Goal: Transaction & Acquisition: Purchase product/service

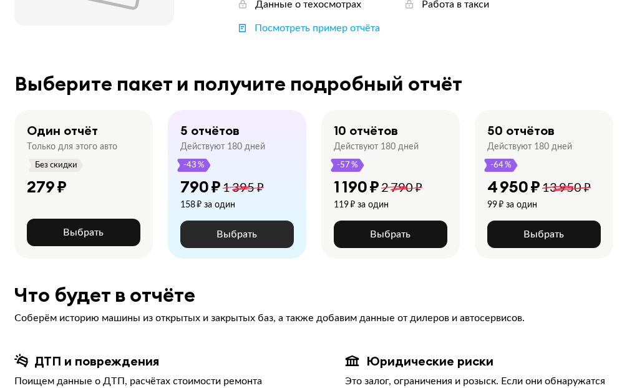
scroll to position [250, 0]
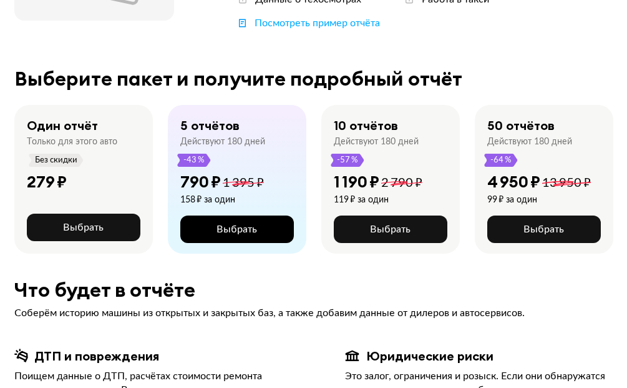
click at [230, 233] on span "Выбрать" at bounding box center [237, 229] width 41 height 10
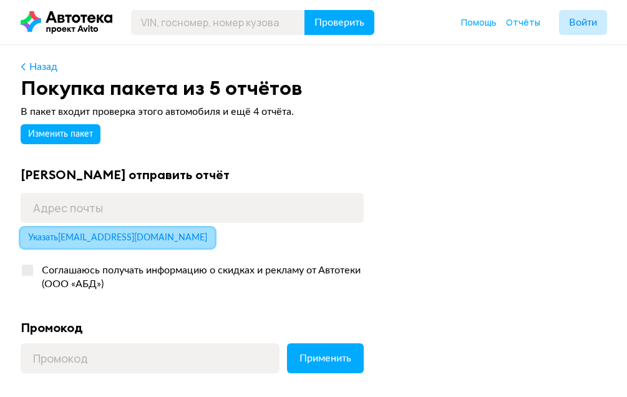
click at [116, 238] on span "Указать [EMAIL_ADDRESS][DOMAIN_NAME]" at bounding box center [117, 237] width 179 height 9
type input "[EMAIL_ADDRESS][DOMAIN_NAME]"
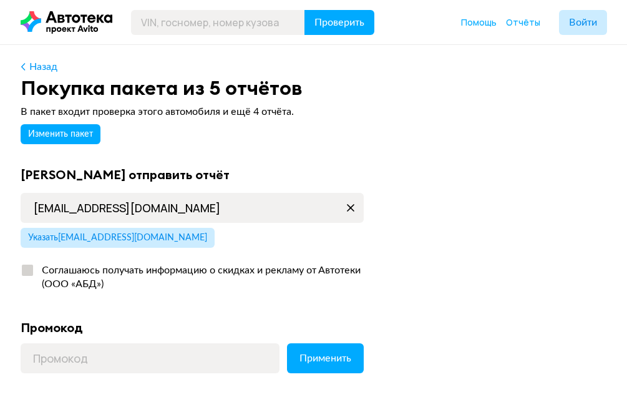
click at [35, 270] on div "Соглашаюсь получать информацию о скидках и рекламу от Автотеки (ООО «АБД»)" at bounding box center [199, 276] width 330 height 27
click at [29, 270] on input "Соглашаюсь получать информацию о скидках и рекламу от Автотеки (ООО «АБД»)" at bounding box center [25, 267] width 8 height 8
checkbox input "true"
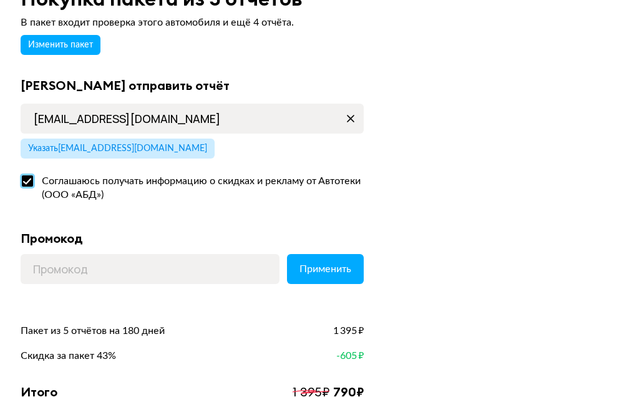
scroll to position [250, 0]
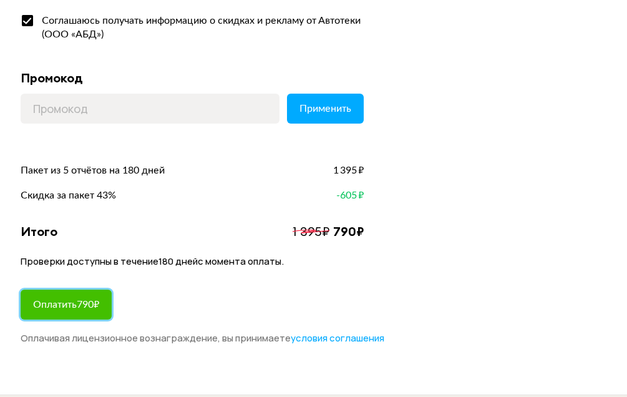
click at [92, 302] on span "Оплатить 790 ₽" at bounding box center [66, 305] width 66 height 10
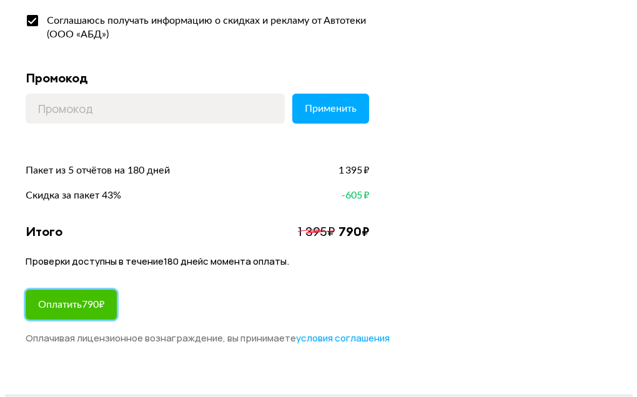
scroll to position [0, 0]
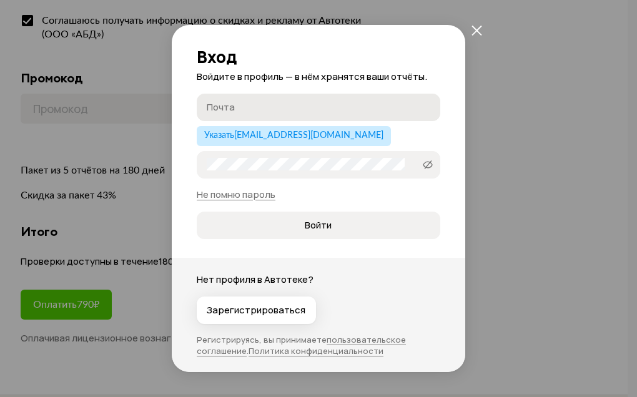
click at [285, 110] on input "Почта" at bounding box center [320, 106] width 227 height 12
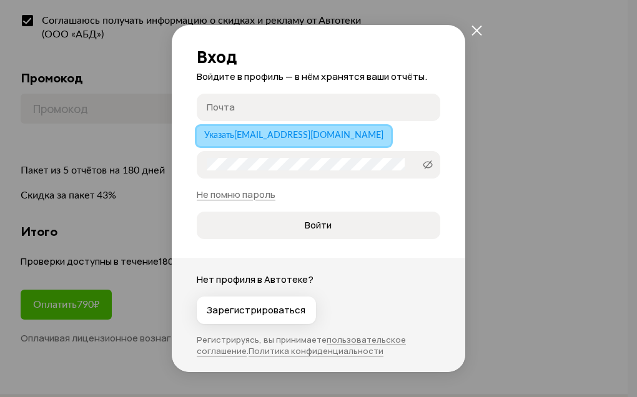
click at [286, 136] on span "Указать [EMAIL_ADDRESS][DOMAIN_NAME]" at bounding box center [293, 135] width 179 height 9
type input "[EMAIL_ADDRESS][DOMAIN_NAME]"
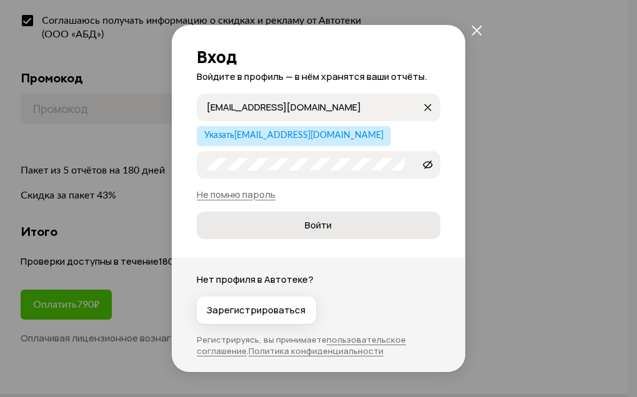
click at [305, 224] on span "Войти" at bounding box center [318, 225] width 27 height 12
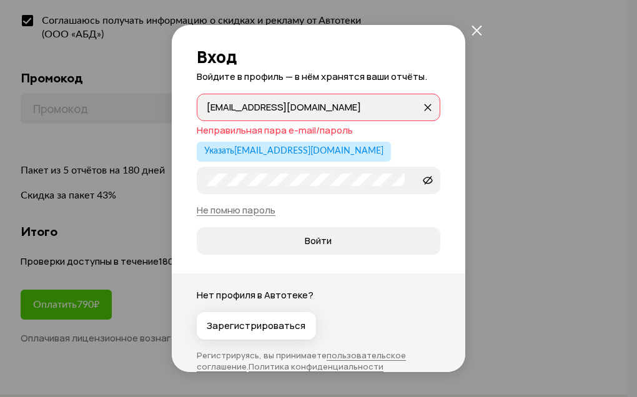
click at [536, 292] on div "Вход Войдите в профиль — в нём хранятся ваши отчёты. elbrusstaff@yandex.ru elbr…" at bounding box center [318, 198] width 637 height 397
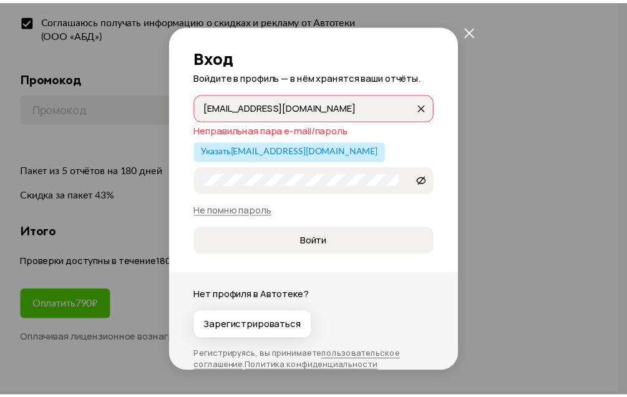
scroll to position [250, 0]
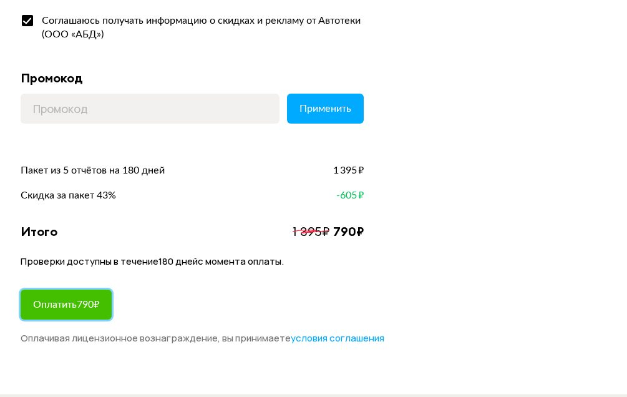
click at [56, 304] on span "Оплатить 790 ₽" at bounding box center [66, 305] width 66 height 10
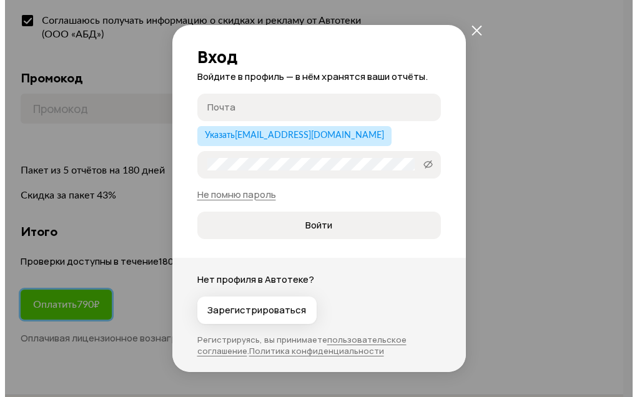
scroll to position [0, 0]
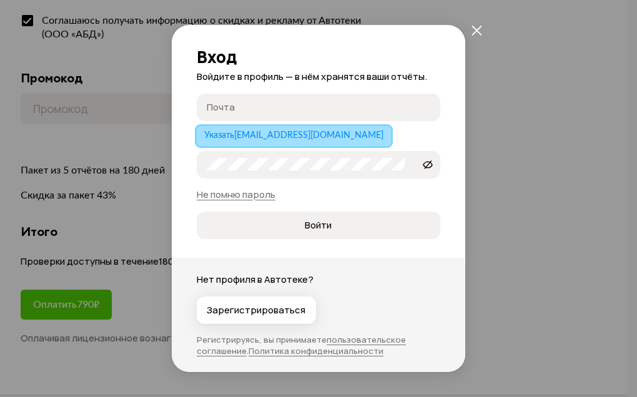
click at [229, 132] on span "Указать elbrusstaff@yandex.ru" at bounding box center [293, 135] width 179 height 9
type input "[EMAIL_ADDRESS][DOMAIN_NAME]"
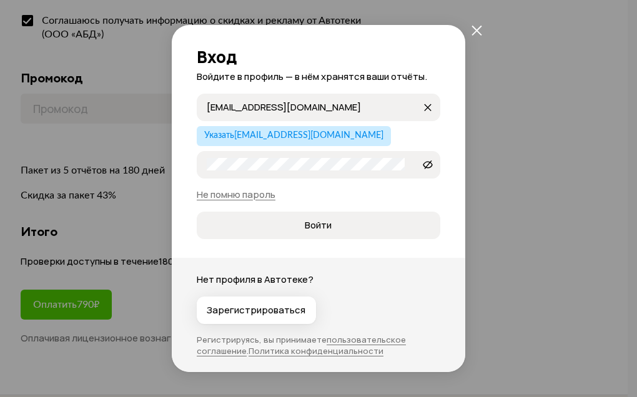
click at [206, 165] on label "DQM-Rad-VEv-PTc" at bounding box center [318, 164] width 243 height 27
click at [423, 166] on icon at bounding box center [428, 164] width 10 height 12
click at [315, 226] on span "Войти" at bounding box center [318, 225] width 27 height 12
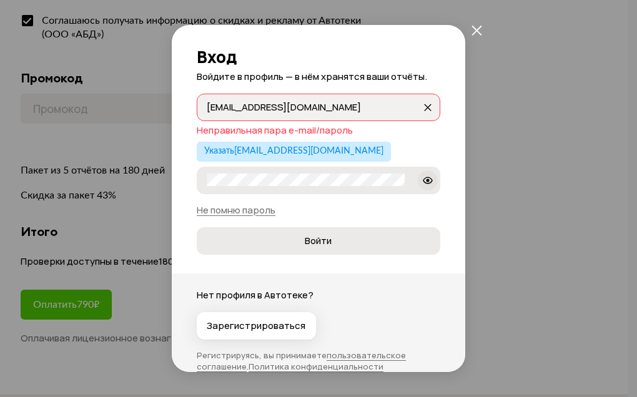
click at [314, 251] on button "Войти" at bounding box center [318, 240] width 243 height 27
drag, startPoint x: 310, startPoint y: 247, endPoint x: 299, endPoint y: 239, distance: 13.0
click at [306, 245] on span "Войти" at bounding box center [318, 241] width 27 height 12
click at [329, 107] on input "[EMAIL_ADDRESS][DOMAIN_NAME]" at bounding box center [314, 106] width 215 height 12
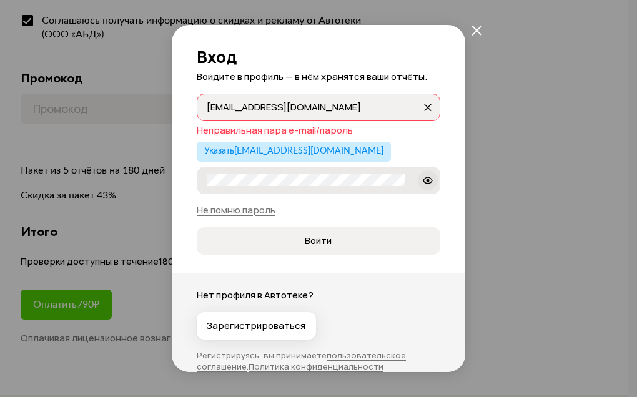
click at [329, 107] on input "[EMAIL_ADDRESS][DOMAIN_NAME]" at bounding box center [314, 106] width 215 height 12
click at [415, 294] on p "Нет профиля в Автотеке?" at bounding box center [318, 295] width 243 height 14
click at [330, 241] on span "Войти" at bounding box center [318, 241] width 223 height 12
click at [544, 316] on div "Вход Войдите в профиль — в нём хранятся ваши отчёты. elbrusstaff@yandex.ru elbr…" at bounding box center [318, 198] width 637 height 397
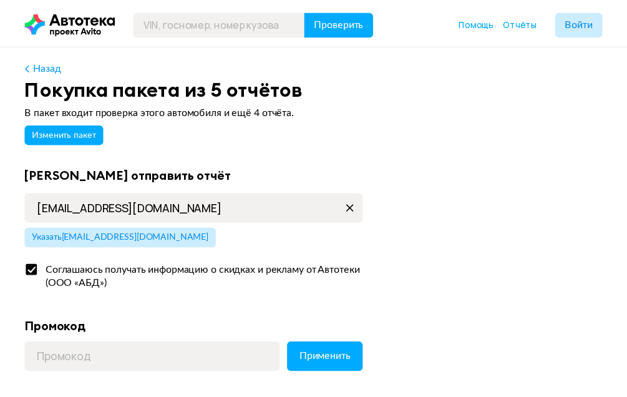
scroll to position [250, 0]
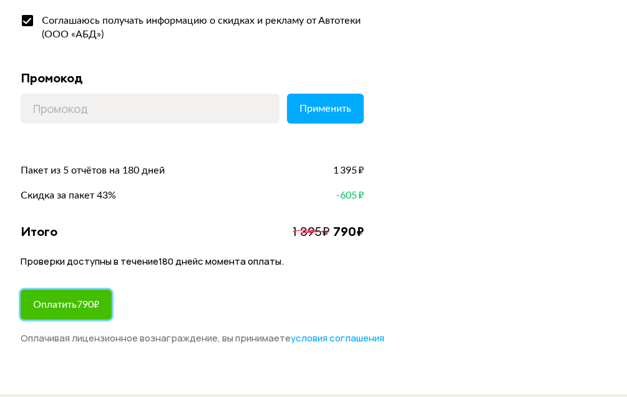
click at [99, 310] on span "Оплатить 790 ₽" at bounding box center [66, 305] width 66 height 10
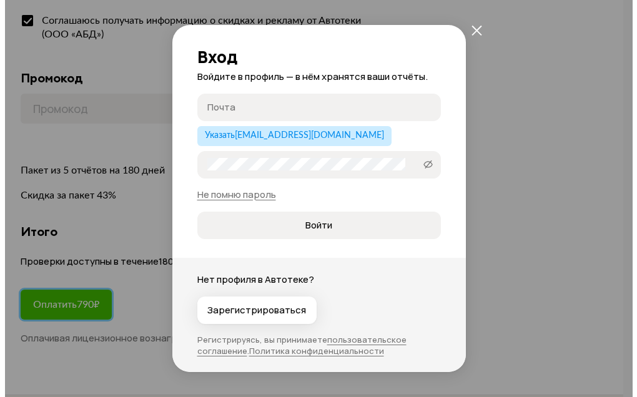
scroll to position [0, 0]
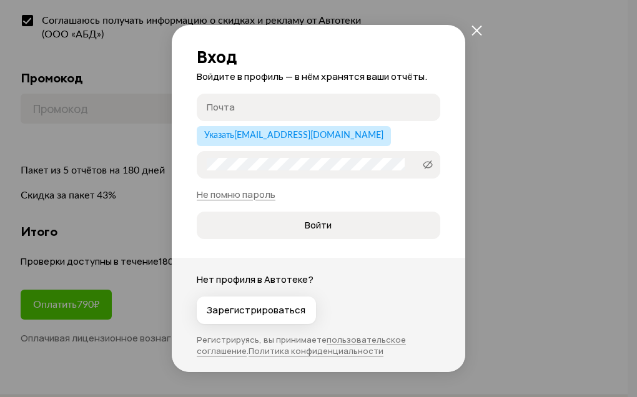
type input "[EMAIL_ADDRESS][DOMAIN_NAME]"
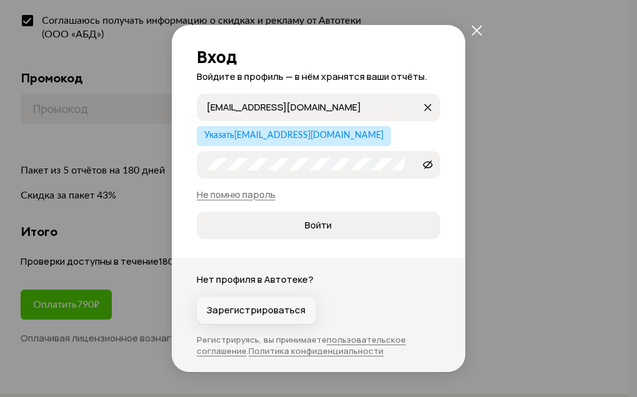
click at [269, 308] on span "Зарегистрироваться" at bounding box center [256, 310] width 99 height 12
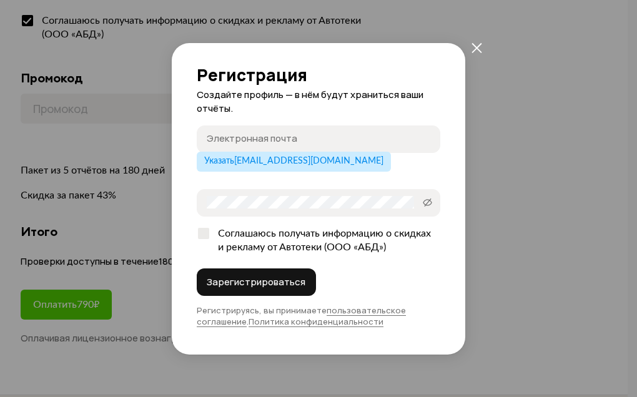
type input "[EMAIL_ADDRESS][DOMAIN_NAME]"
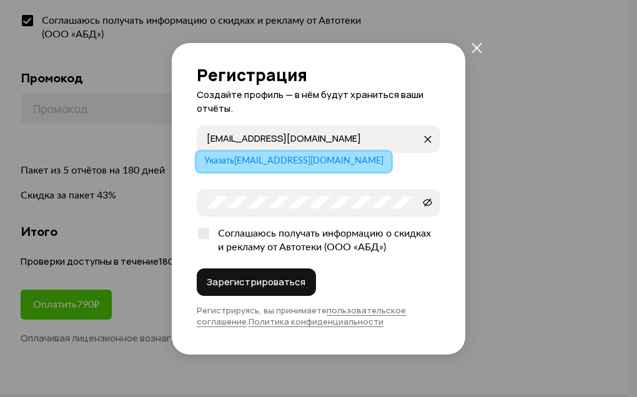
click at [297, 161] on span "Указать elbrusstaff@yandex.ru" at bounding box center [293, 161] width 179 height 9
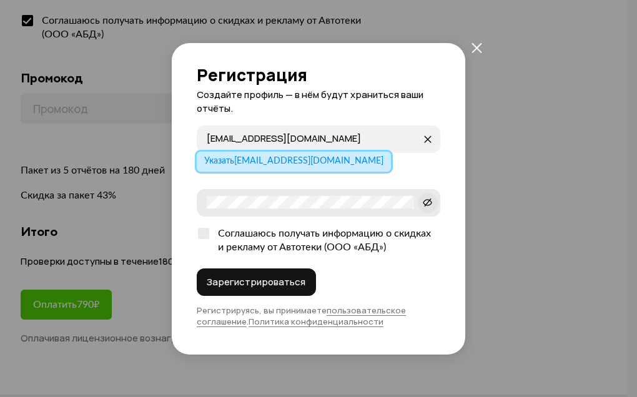
click at [422, 206] on span at bounding box center [428, 203] width 20 height 20
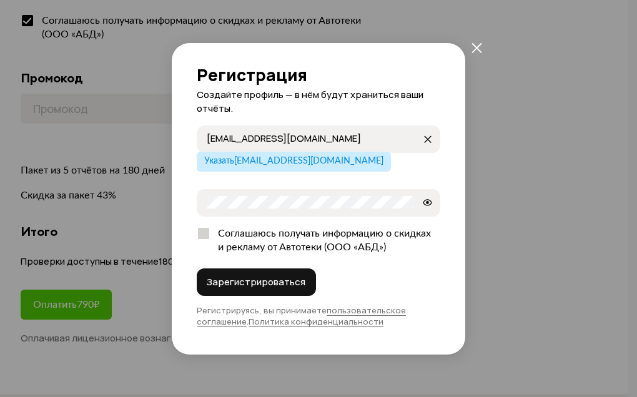
click at [207, 232] on div at bounding box center [203, 233] width 11 height 11
click at [205, 232] on input "Соглашаюсь получать информацию о скидках и рекламу от Автотеки (ООО «АБД»)" at bounding box center [201, 231] width 8 height 8
checkbox input "true"
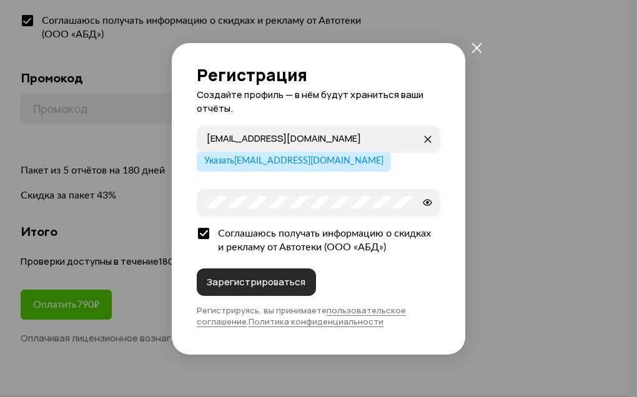
click at [232, 283] on span "Зарегистрироваться" at bounding box center [256, 282] width 99 height 12
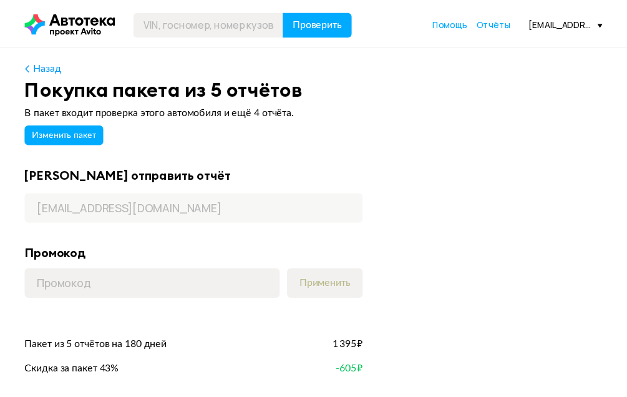
scroll to position [250, 0]
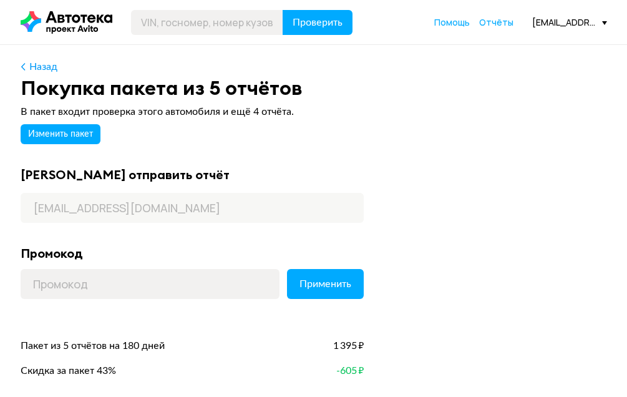
scroll to position [250, 0]
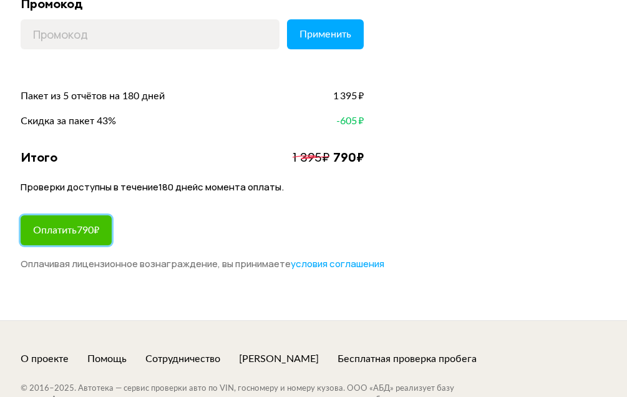
click at [69, 223] on button "Оплатить 790 ₽" at bounding box center [66, 230] width 91 height 30
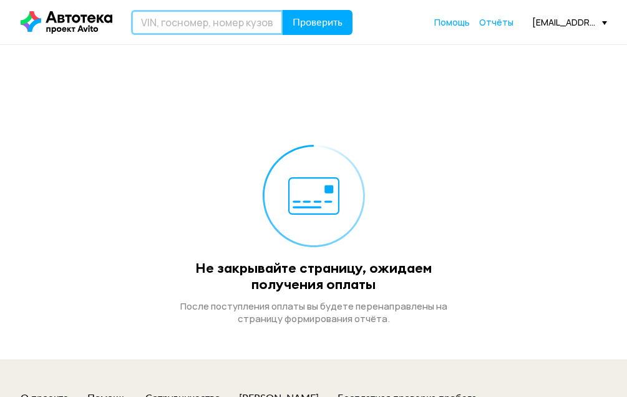
click at [171, 36] on header "Проверить Помощь Отчёты [EMAIL_ADDRESS][DOMAIN_NAME]" at bounding box center [313, 22] width 627 height 44
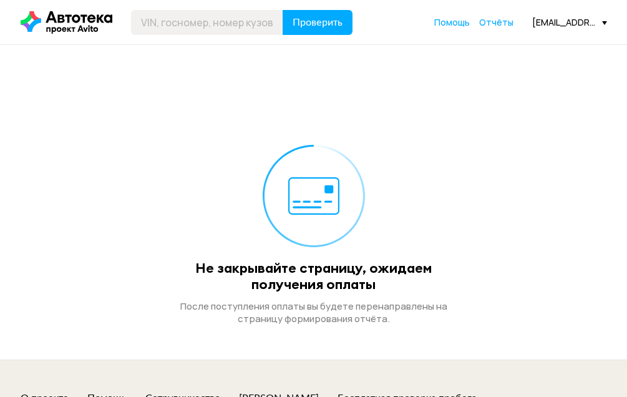
click at [473, 175] on div "Не закрывайте страницу, ожидаем получения оплаты После поступления оплаты вы бу…" at bounding box center [314, 202] width 587 height 315
